Goal: Communication & Community: Answer question/provide support

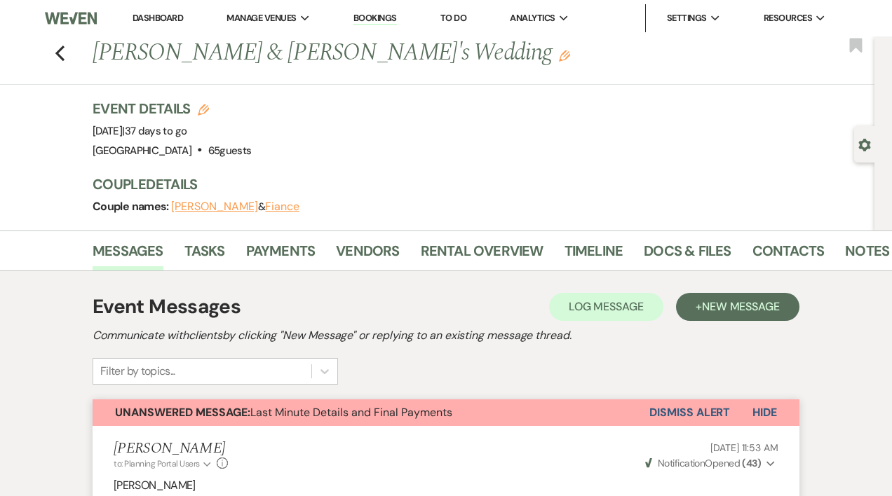
click at [154, 18] on link "Dashboard" at bounding box center [157, 18] width 50 height 12
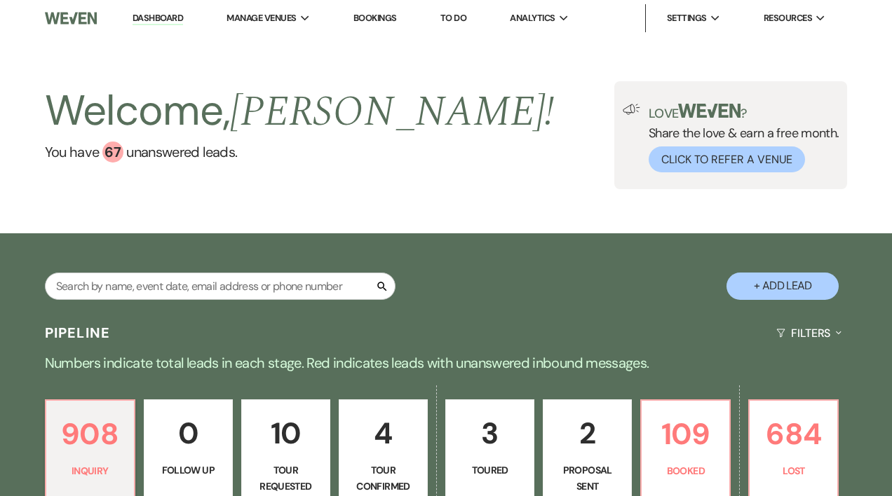
click at [589, 452] on p "2" at bounding box center [587, 433] width 71 height 47
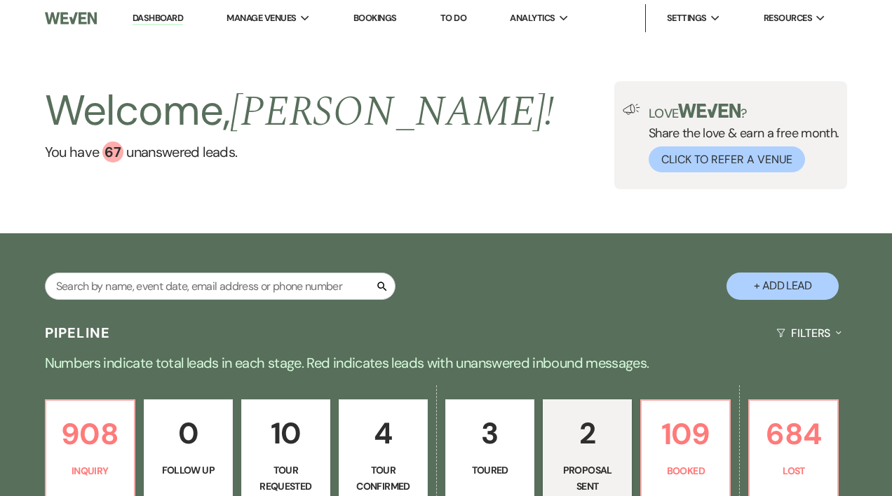
select select "6"
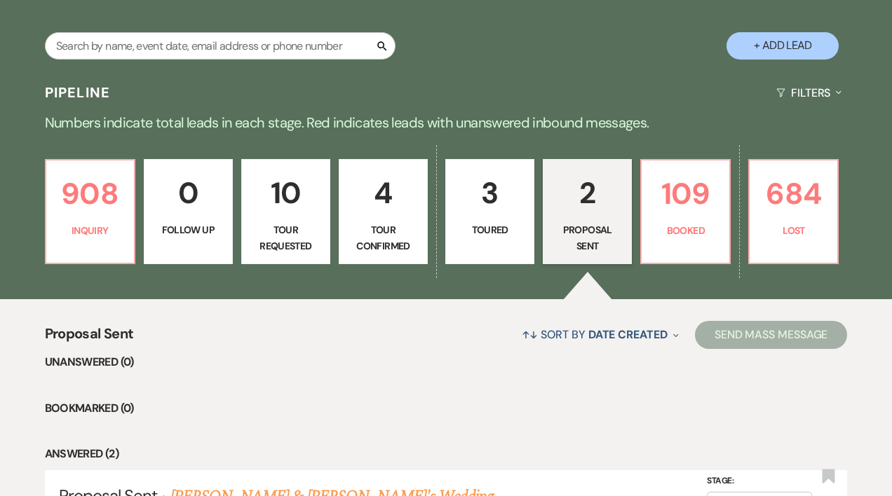
scroll to position [241, 0]
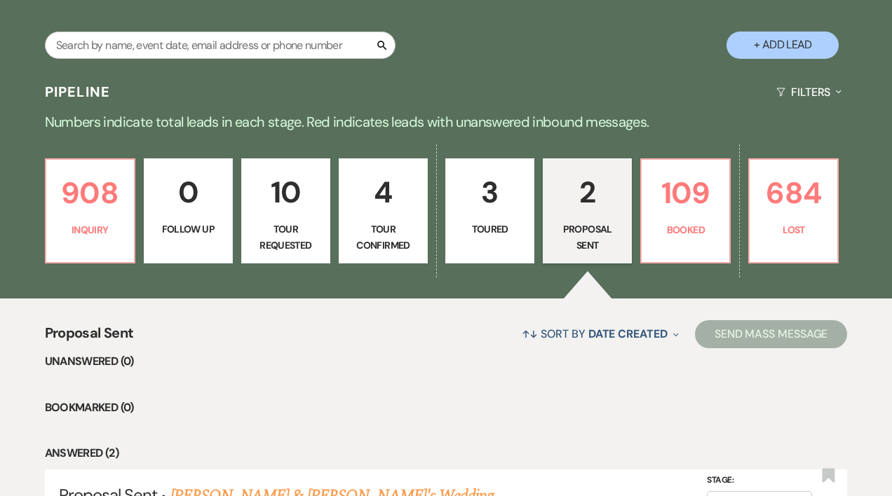
click at [578, 225] on p "Proposal Sent" at bounding box center [587, 237] width 71 height 32
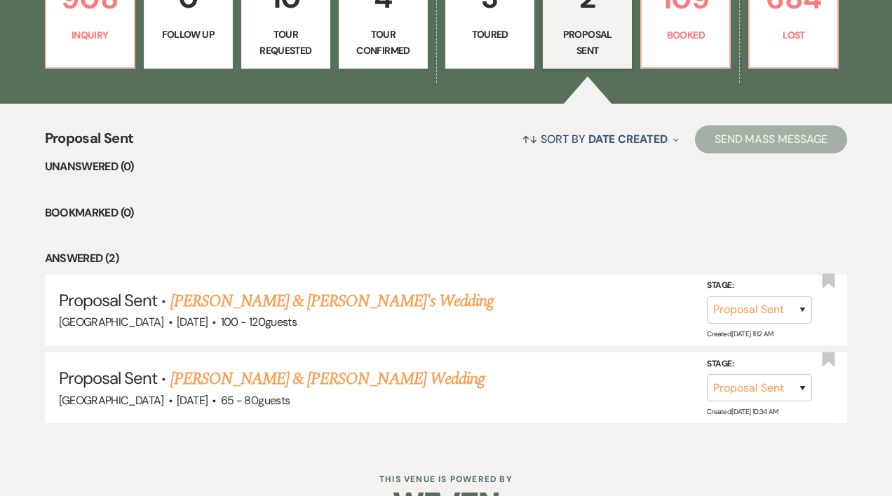
scroll to position [439, 0]
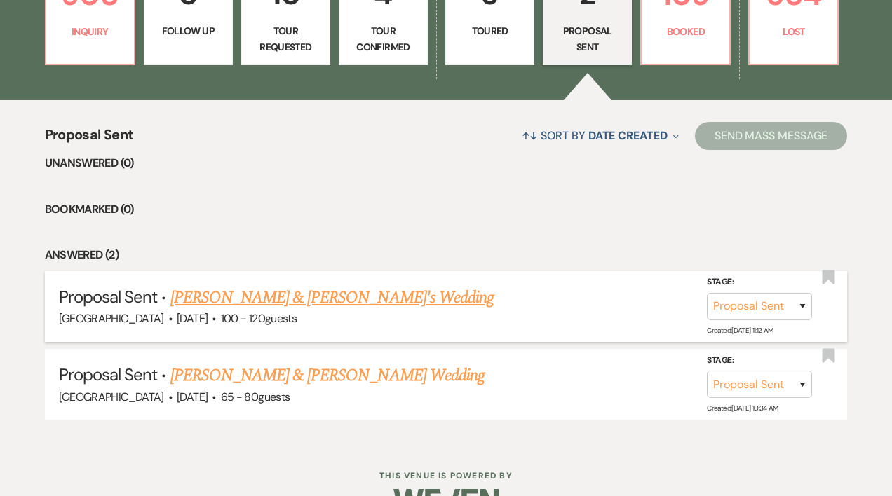
click at [289, 292] on link "[PERSON_NAME] & [PERSON_NAME]'s Wedding" at bounding box center [332, 297] width 324 height 25
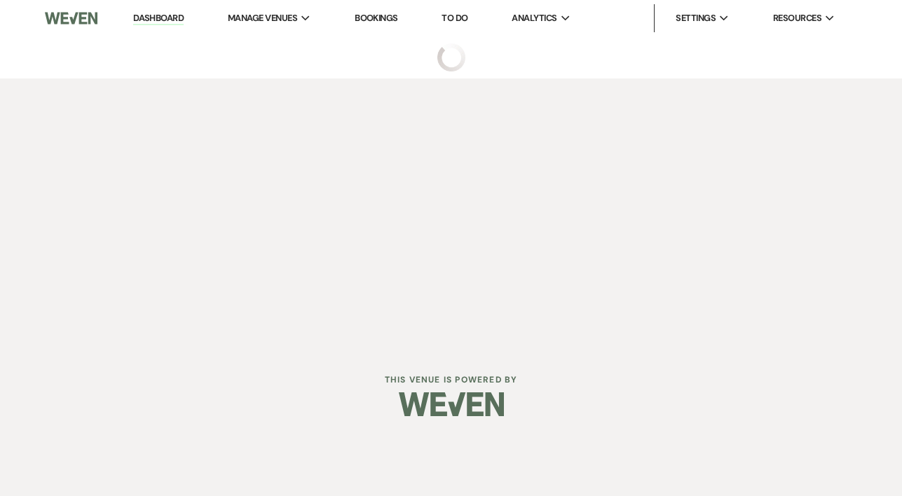
select select "6"
select select "5"
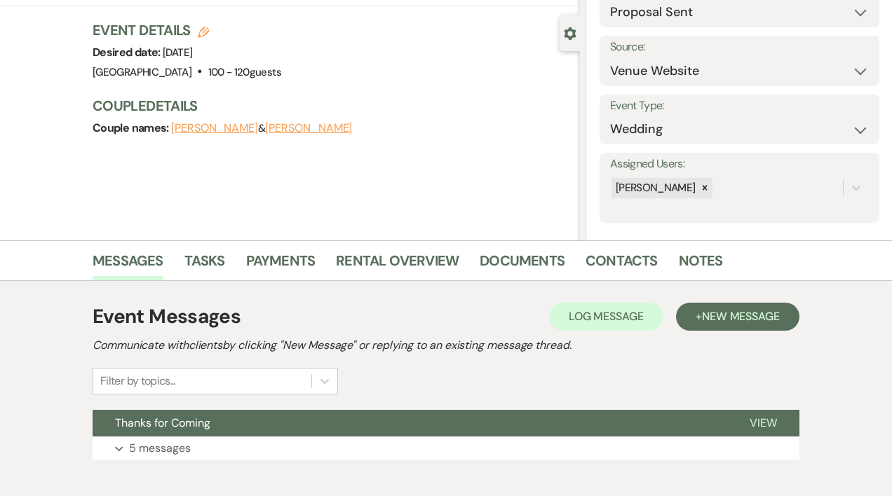
scroll to position [186, 0]
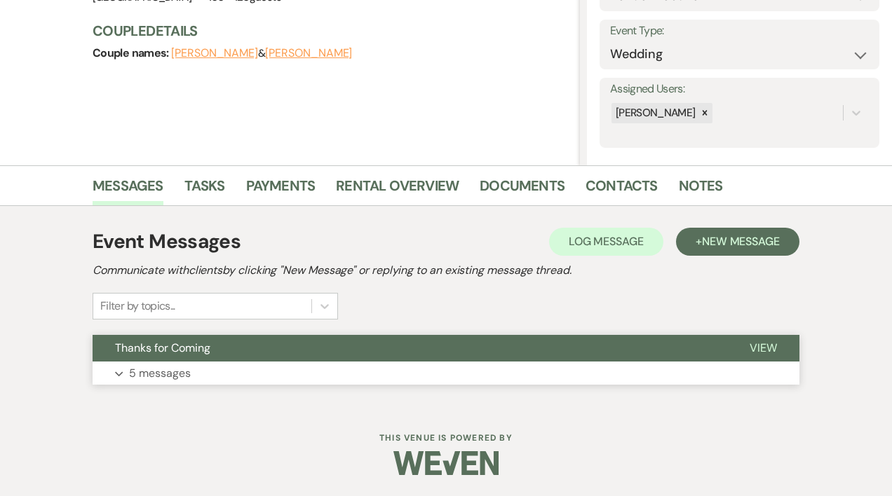
click at [155, 374] on p "5 messages" at bounding box center [160, 373] width 62 height 18
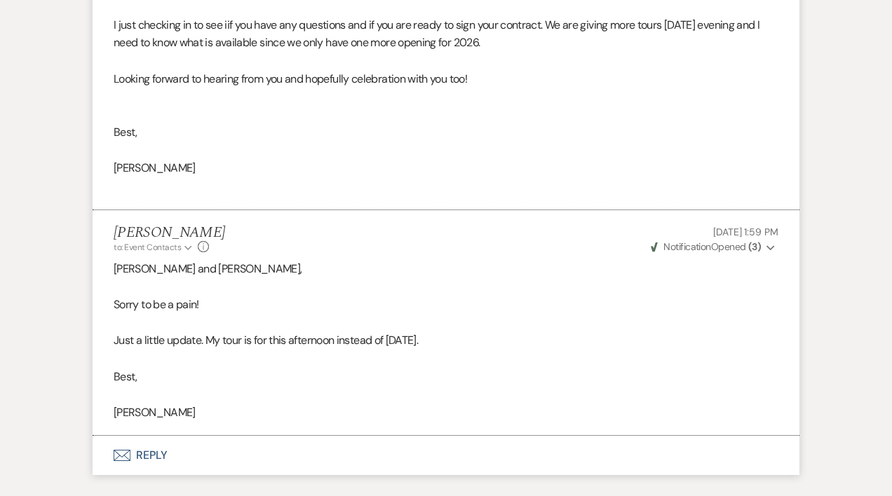
scroll to position [1663, 0]
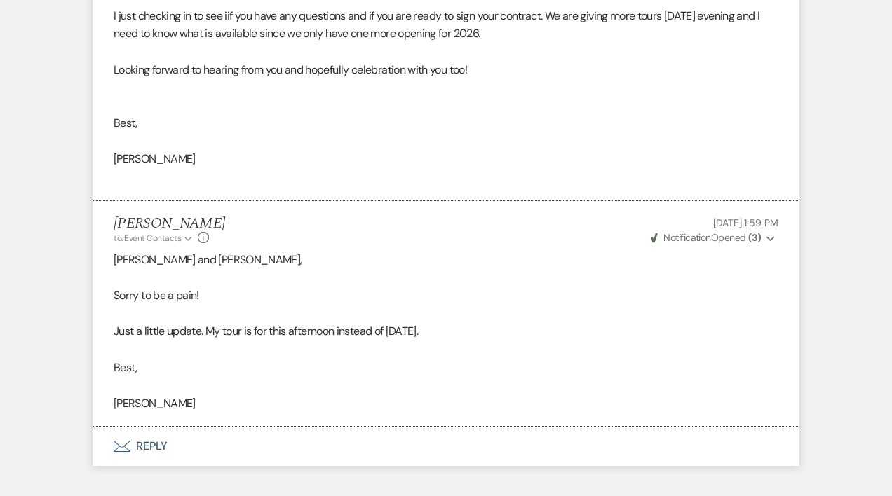
click at [156, 447] on button "Envelope Reply" at bounding box center [446, 446] width 707 height 39
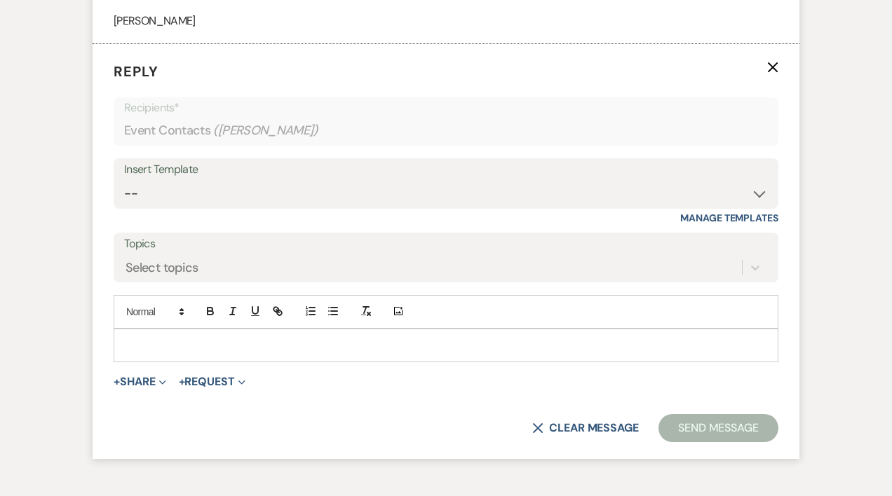
scroll to position [2049, 0]
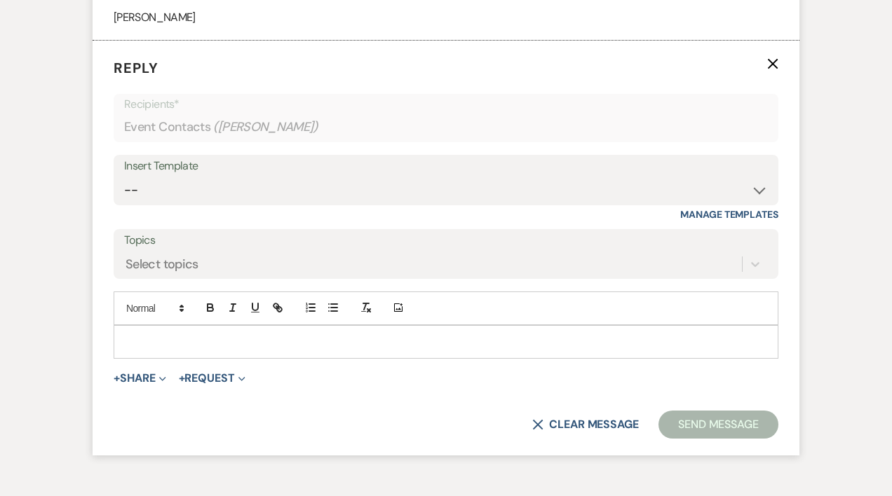
click at [141, 339] on p at bounding box center [446, 341] width 642 height 15
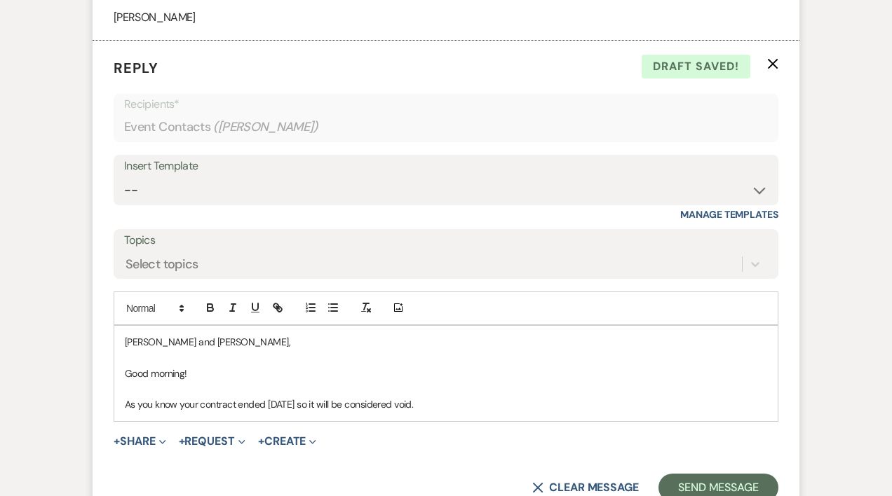
click at [123, 406] on div "[PERSON_NAME] and [PERSON_NAME], Good morning! As you know your contract ended …" at bounding box center [445, 373] width 663 height 95
click at [370, 404] on p "Unfortunately we are unable to hold your date any longer, As you know your cont…" at bounding box center [446, 404] width 642 height 15
click at [675, 404] on p "Unfortunately we are unable to hold your date any longer, as you know your cont…" at bounding box center [446, 404] width 642 height 15
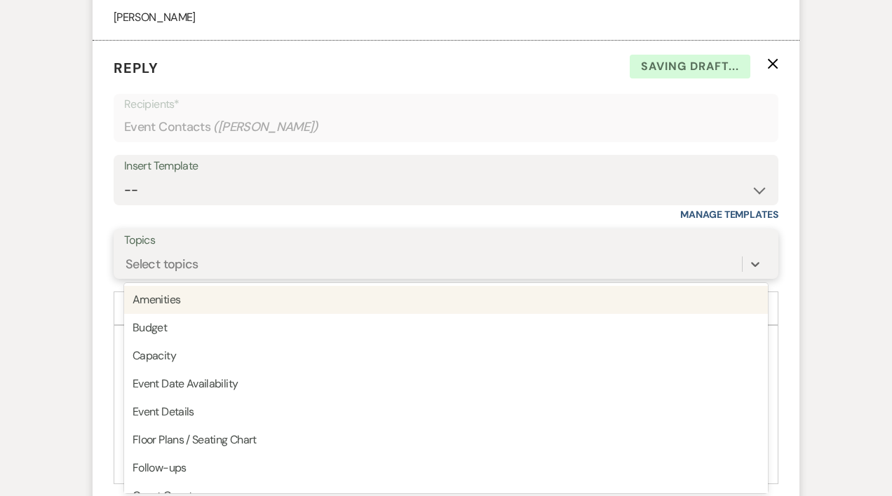
click at [170, 268] on div "Select topics" at bounding box center [161, 263] width 73 height 19
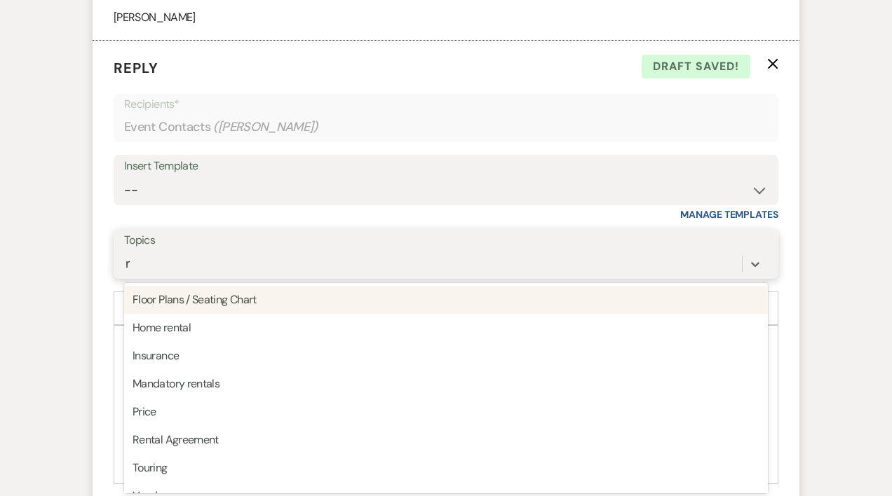
type input "re"
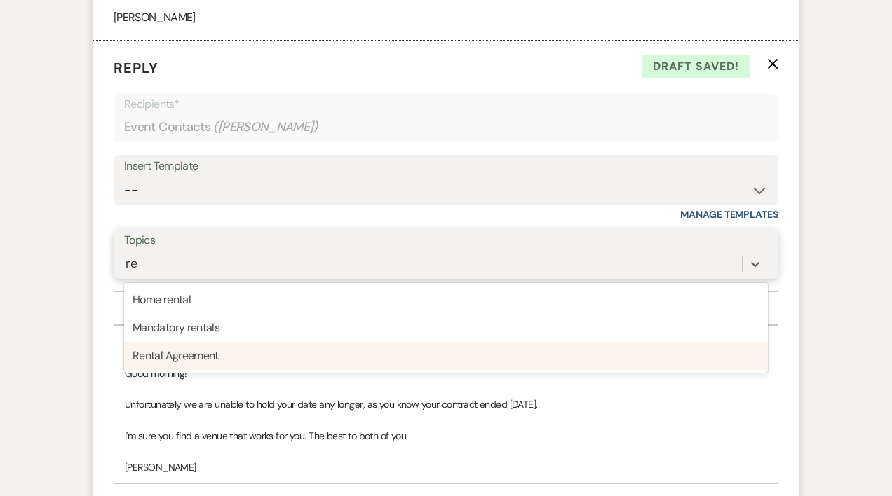
click at [196, 357] on div "Rental Agreement" at bounding box center [445, 356] width 643 height 28
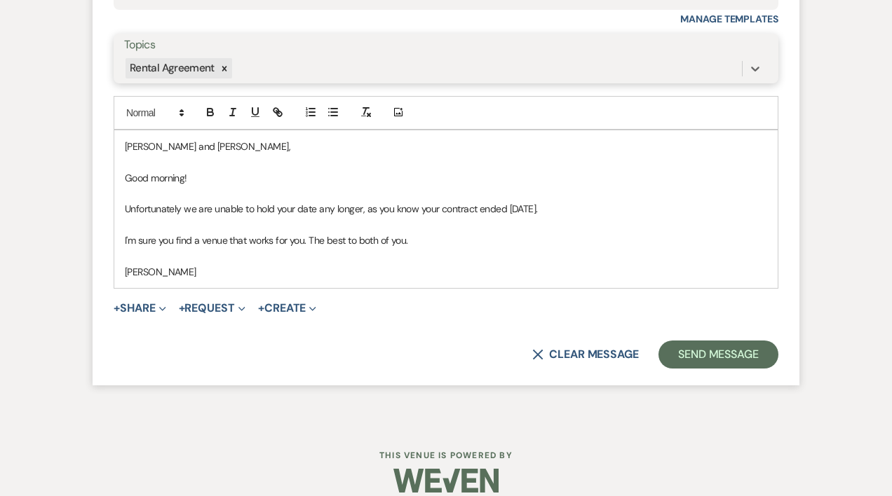
scroll to position [2263, 0]
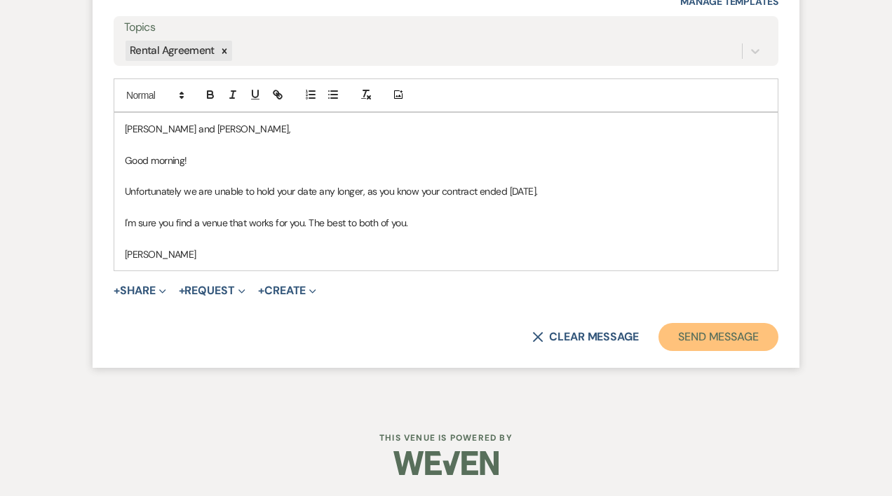
click at [714, 336] on button "Send Message" at bounding box center [718, 337] width 120 height 28
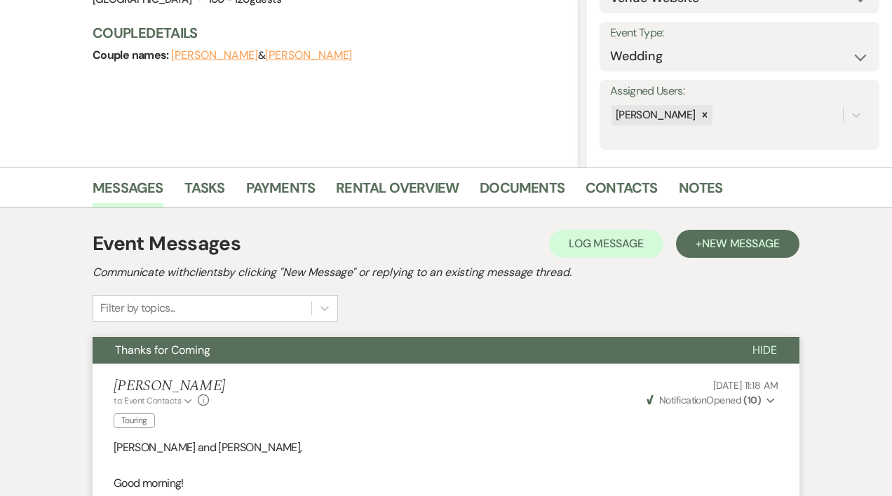
scroll to position [0, 0]
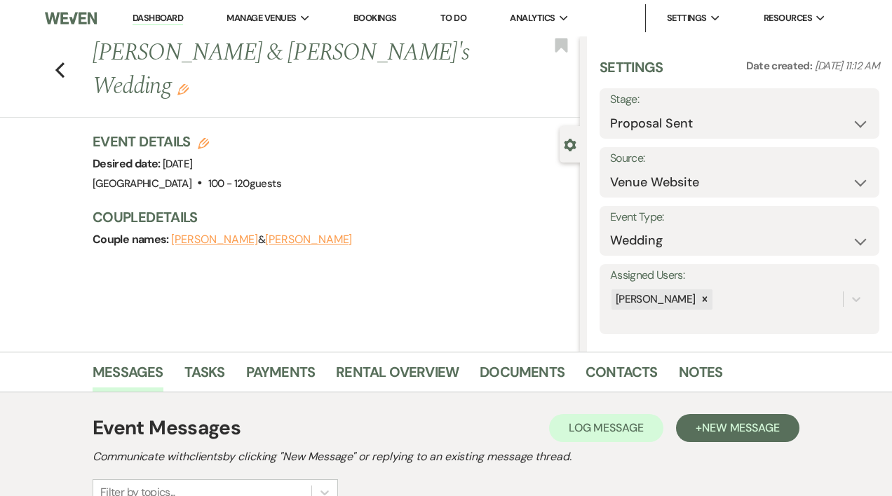
click at [165, 18] on link "Dashboard" at bounding box center [157, 18] width 50 height 13
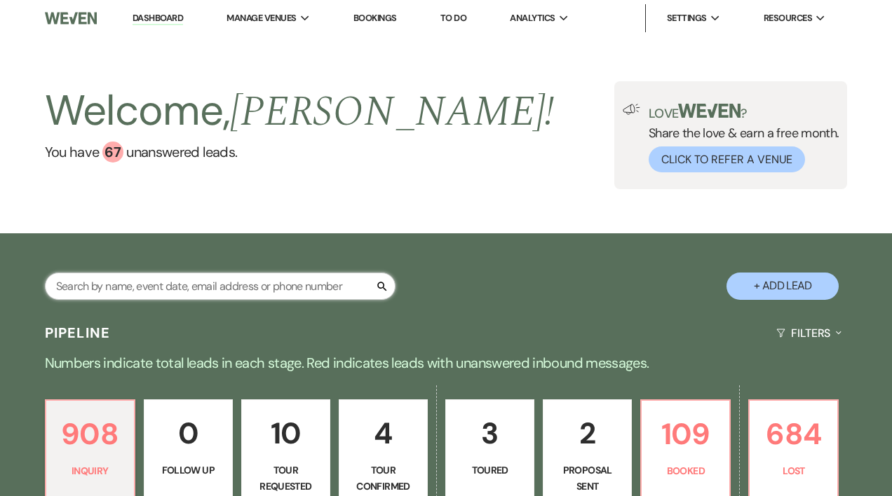
click at [142, 287] on input "text" at bounding box center [220, 286] width 350 height 27
type input "[PERSON_NAME]"
select select "8"
select select "6"
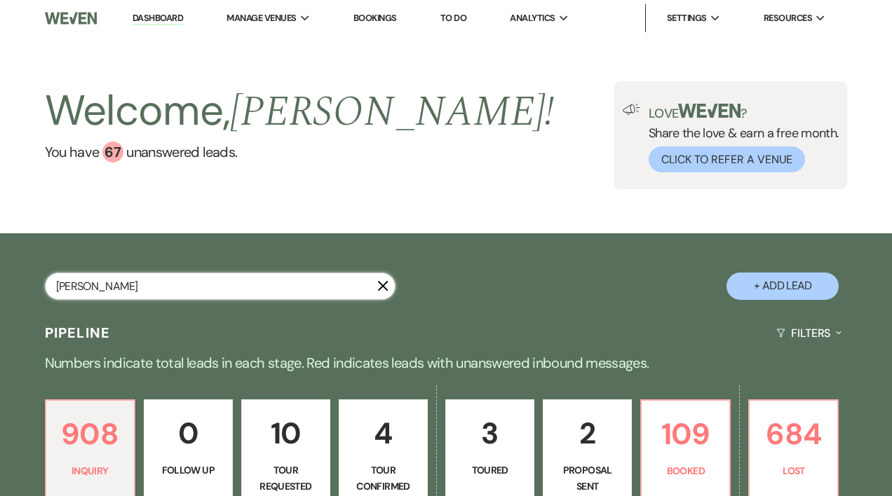
select select "8"
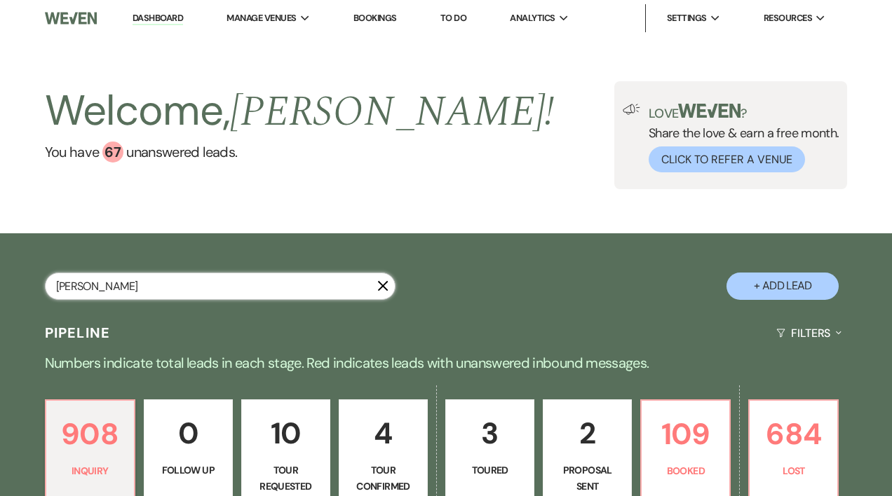
select select "8"
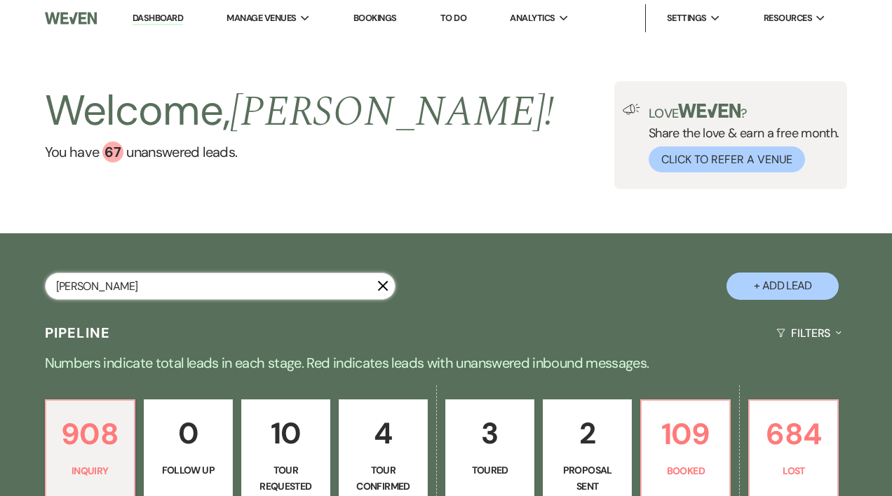
select select "8"
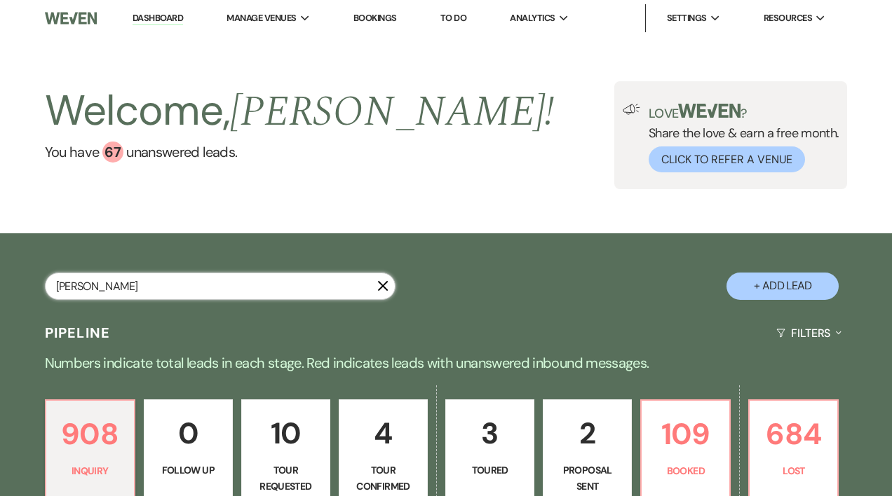
select select "8"
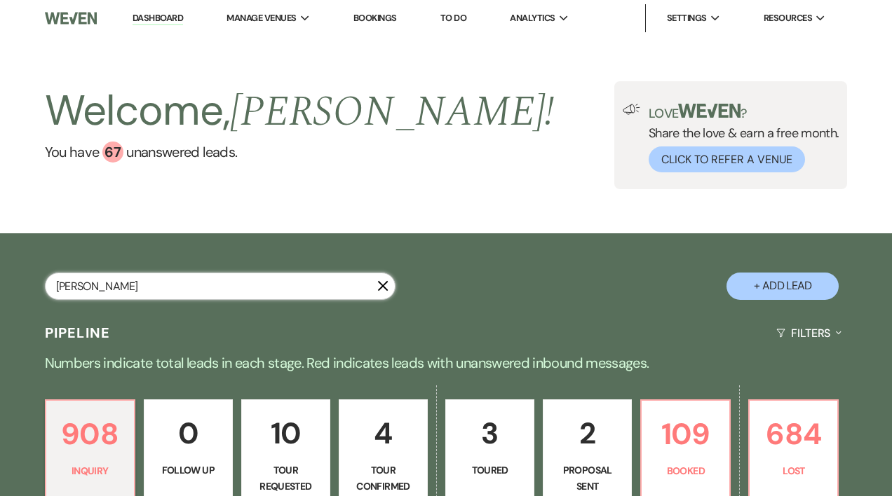
select select "8"
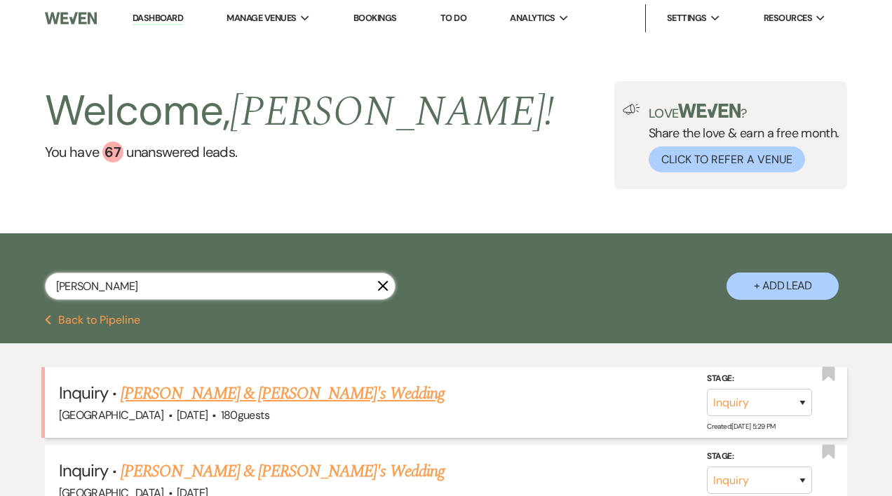
type input "[PERSON_NAME]"
click at [187, 395] on link "[PERSON_NAME] & [PERSON_NAME]'s Wedding" at bounding box center [283, 393] width 324 height 25
select select "5"
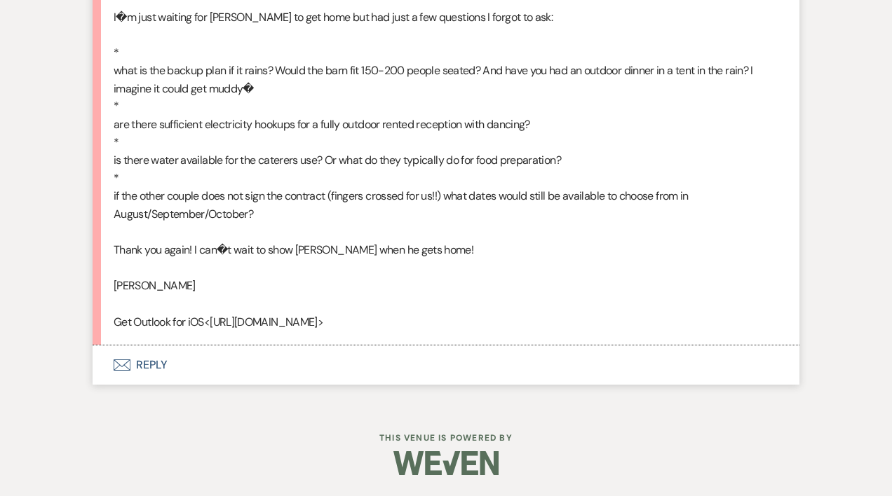
scroll to position [4794, 0]
click at [144, 367] on button "Envelope Reply" at bounding box center [446, 365] width 707 height 39
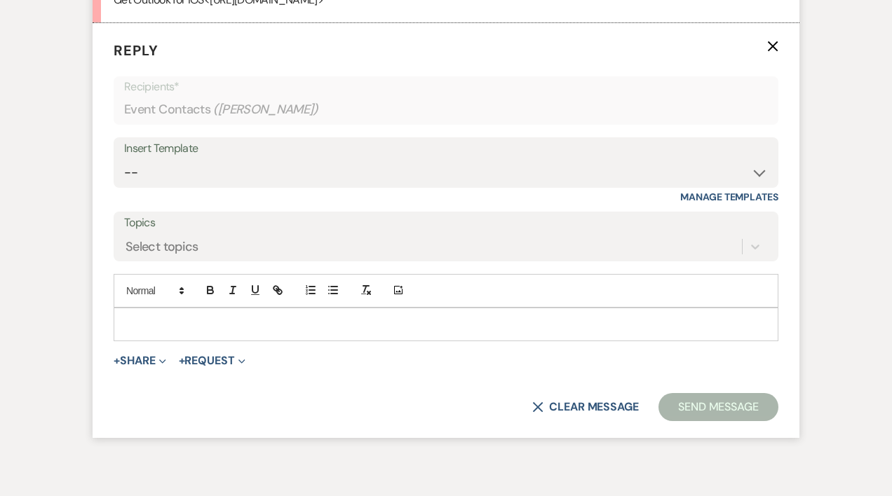
scroll to position [5100, 0]
click at [133, 332] on p at bounding box center [446, 323] width 642 height 15
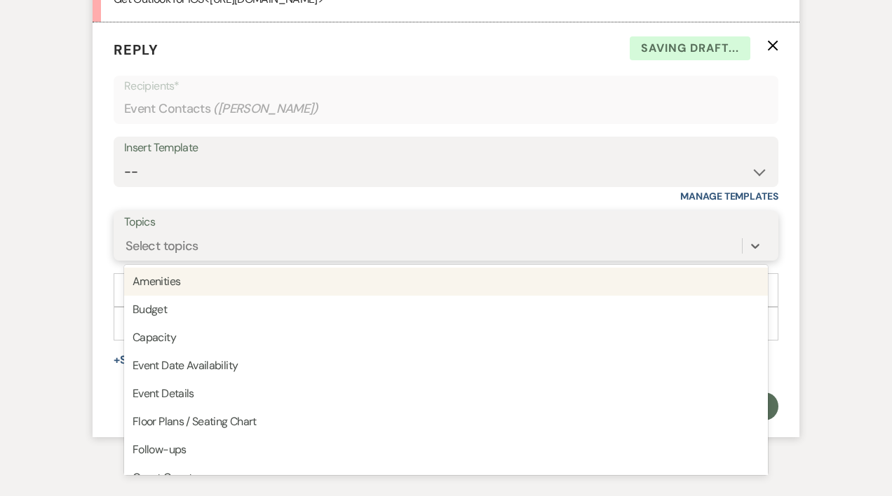
click at [128, 255] on div "Select topics" at bounding box center [161, 245] width 73 height 19
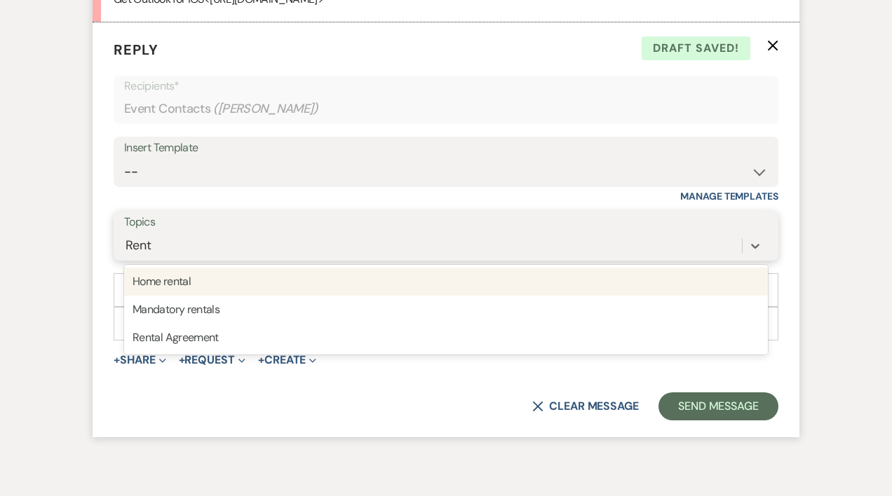
type input "Renta"
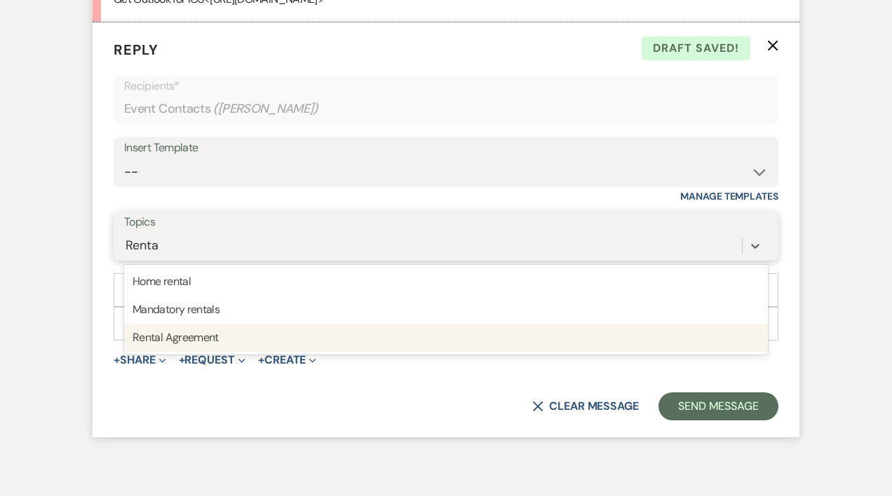
click at [161, 352] on div "Rental Agreement" at bounding box center [445, 338] width 643 height 28
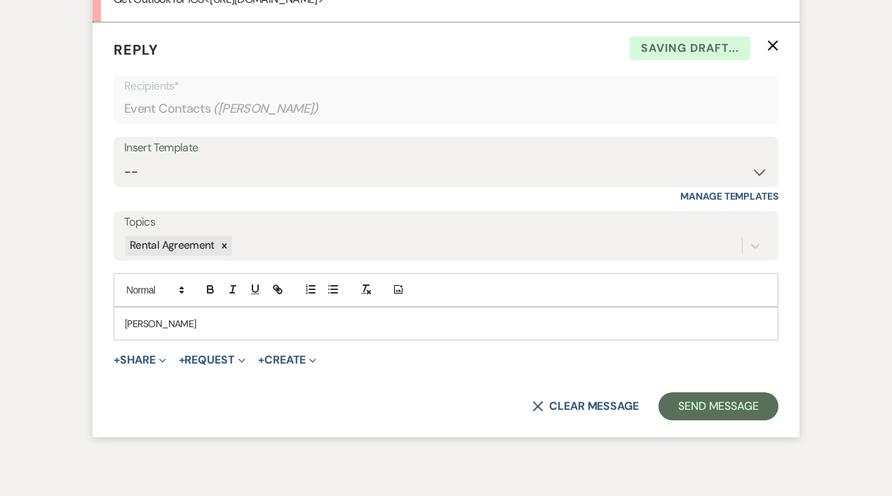
click at [172, 332] on p "[PERSON_NAME]" at bounding box center [446, 323] width 642 height 15
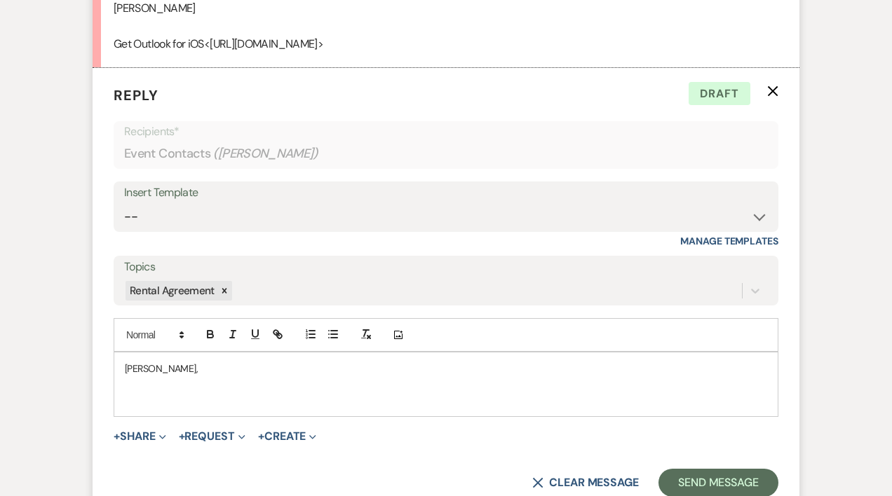
scroll to position [5041, 0]
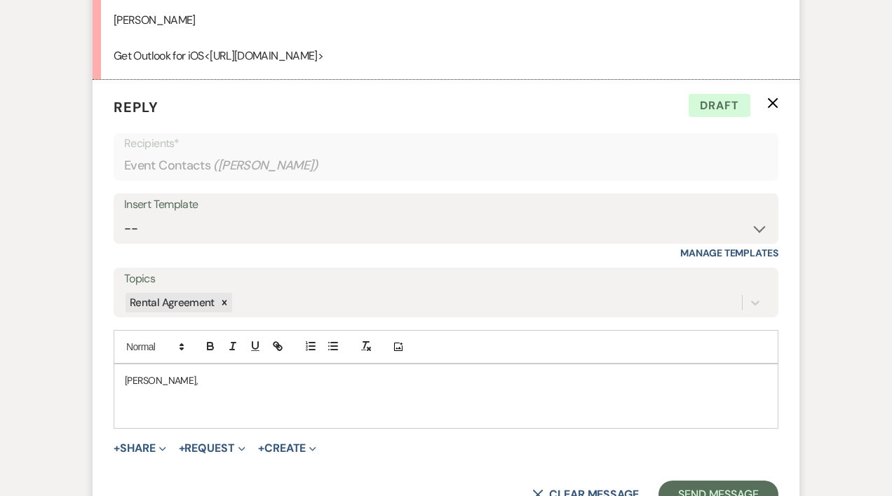
click at [125, 420] on p at bounding box center [446, 411] width 642 height 15
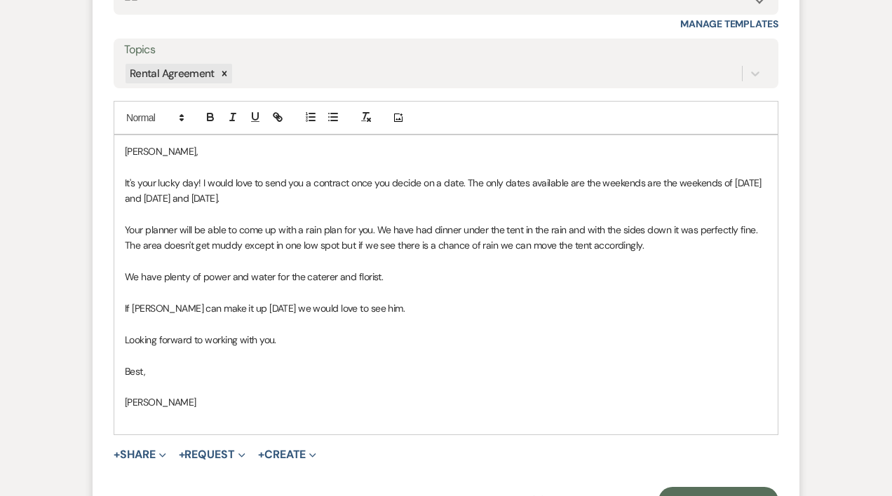
scroll to position [5452, 0]
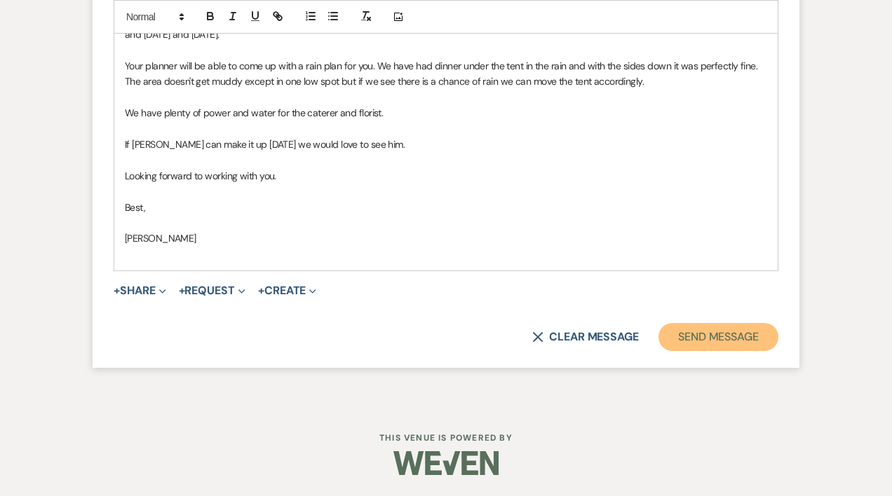
click at [721, 344] on button "Send Message" at bounding box center [718, 337] width 120 height 28
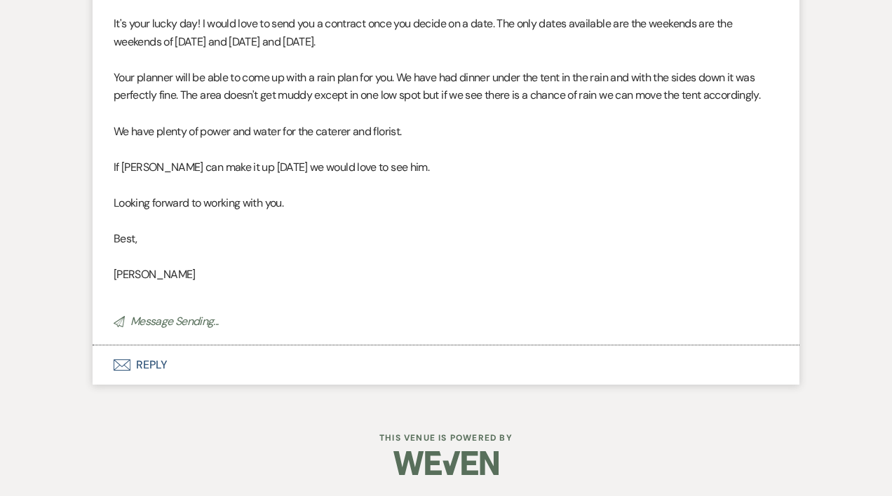
scroll to position [5206, 0]
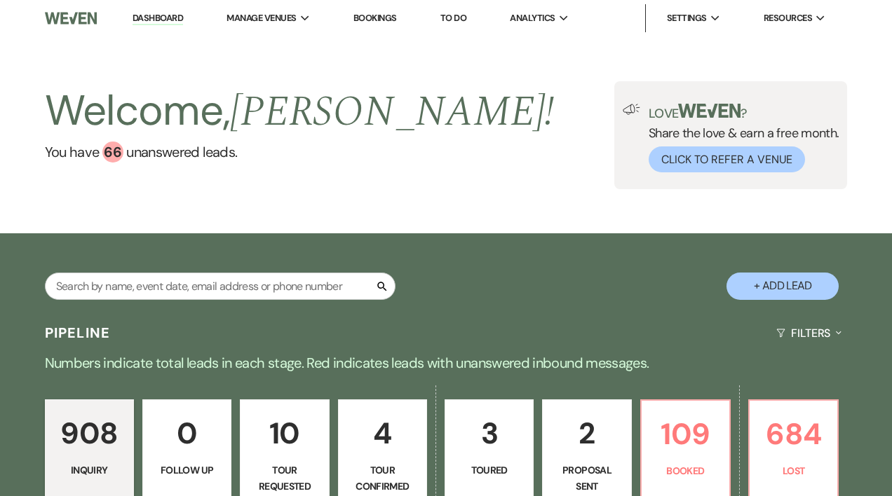
click at [595, 469] on p "Proposal Sent" at bounding box center [586, 479] width 71 height 32
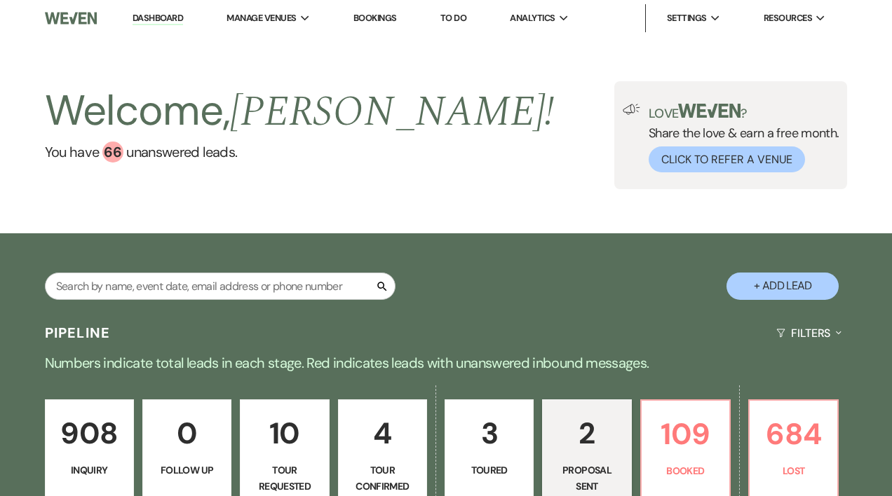
select select "6"
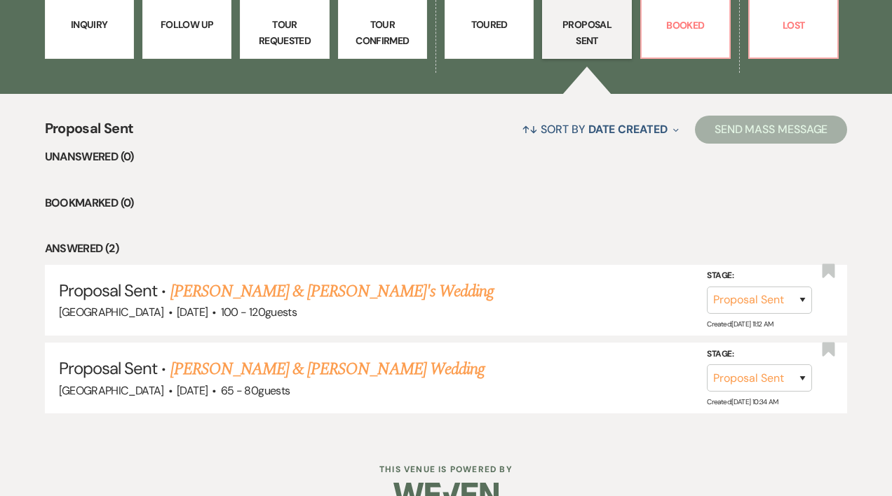
scroll to position [450, 0]
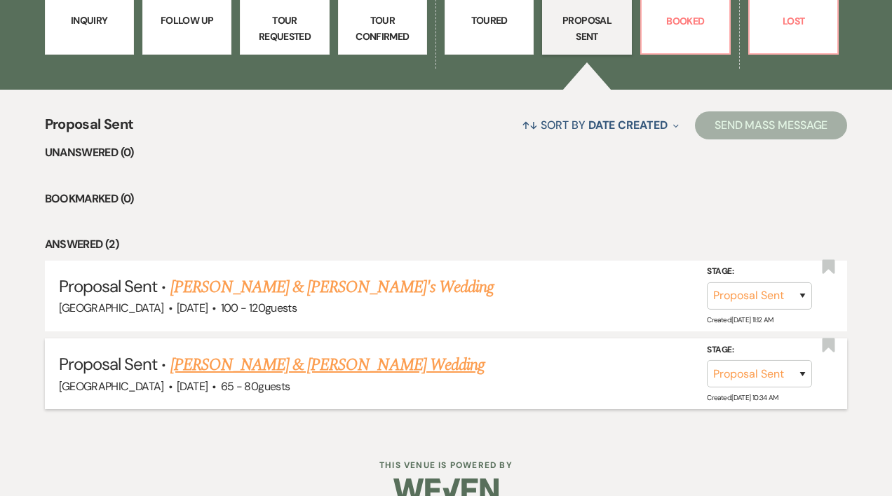
click at [382, 367] on link "[PERSON_NAME] & [PERSON_NAME] Wedding" at bounding box center [327, 365] width 314 height 25
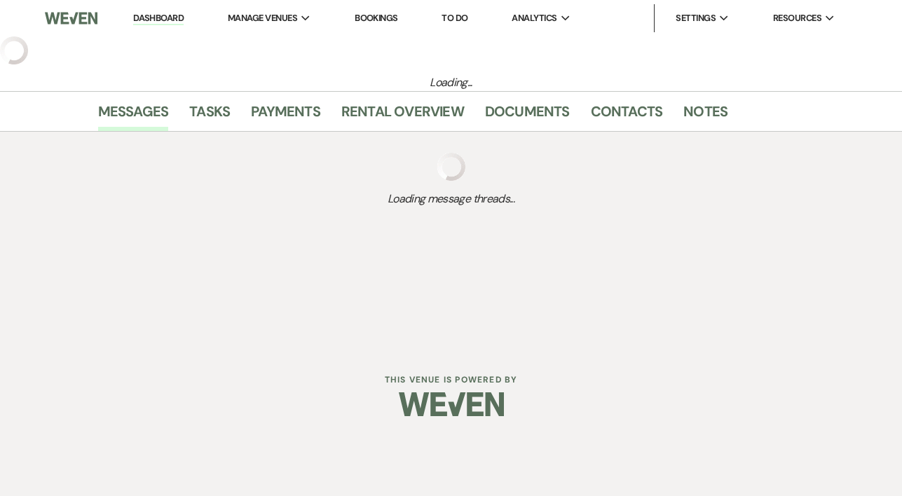
select select "6"
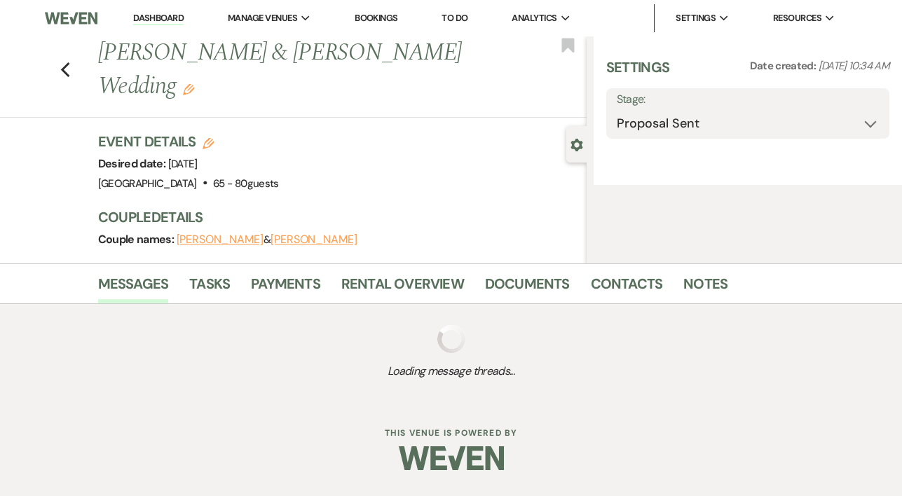
select select "5"
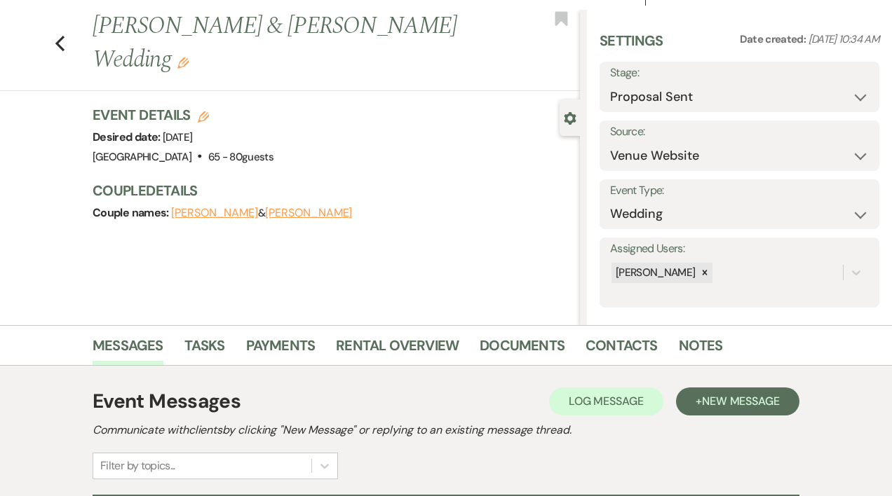
scroll to position [10, 0]
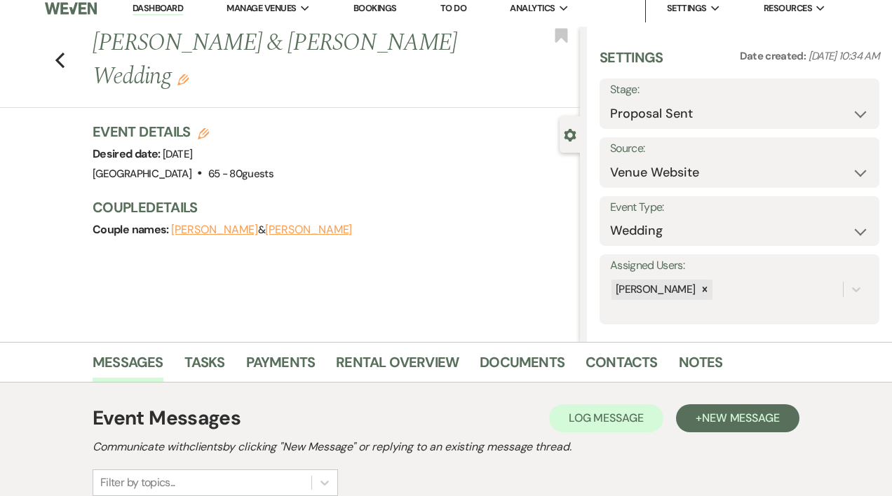
click at [317, 231] on button "Shawn Joubert" at bounding box center [308, 229] width 87 height 11
select select "1"
select select "email"
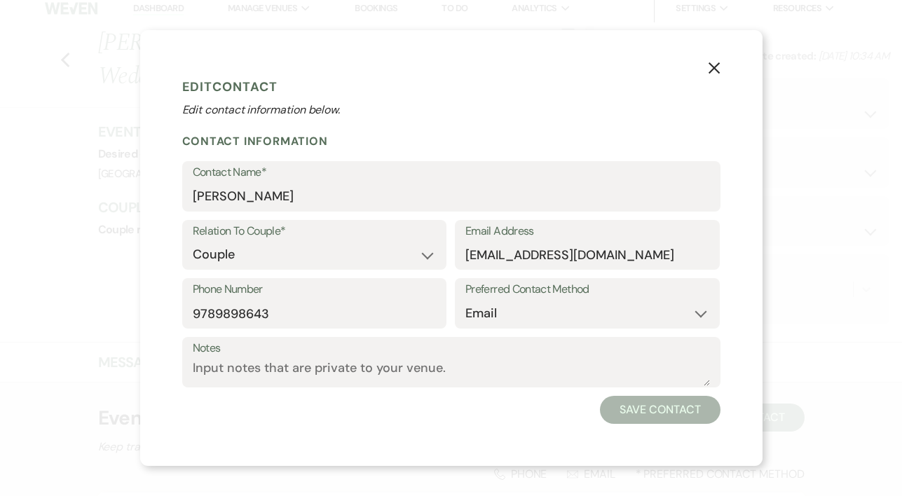
click at [711, 67] on icon "X" at bounding box center [714, 68] width 13 height 13
